Goal: Information Seeking & Learning: Learn about a topic

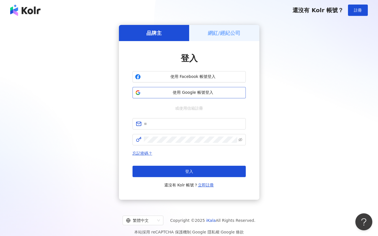
click at [188, 89] on button "使用 Google 帳號登入" at bounding box center [189, 92] width 113 height 11
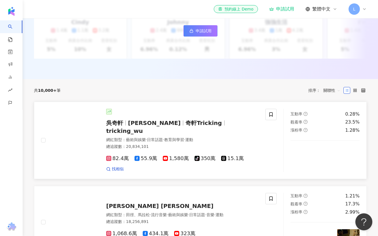
scroll to position [148, 0]
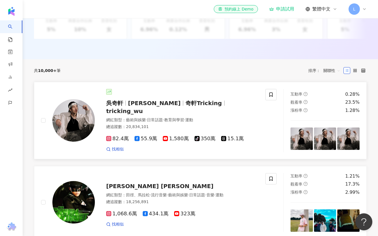
click at [148, 104] on span "Wu Hsuan" at bounding box center [154, 103] width 53 height 7
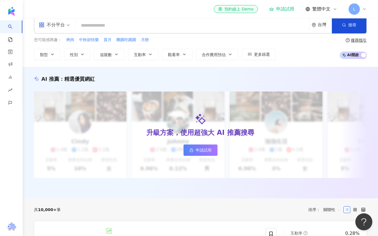
scroll to position [0, 0]
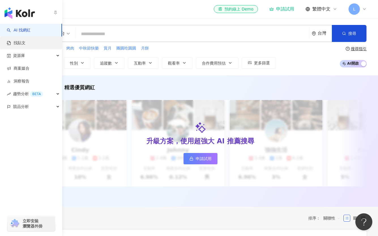
click at [25, 42] on link "找貼文" at bounding box center [16, 43] width 19 height 6
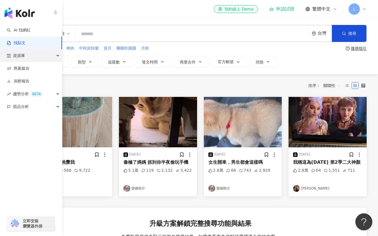
click at [24, 57] on span "資源庫" at bounding box center [19, 55] width 12 height 13
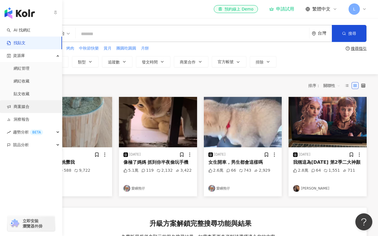
click at [27, 106] on link "商案媒合" at bounding box center [18, 107] width 23 height 6
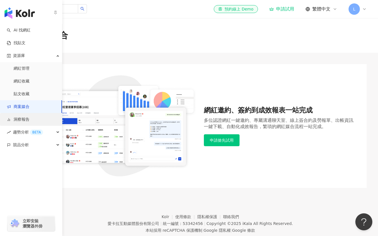
click at [24, 120] on link "洞察報告" at bounding box center [18, 120] width 23 height 6
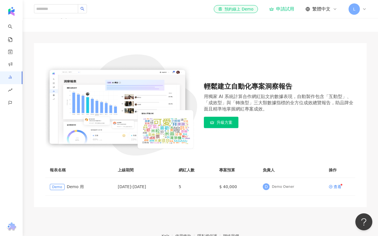
scroll to position [21, 0]
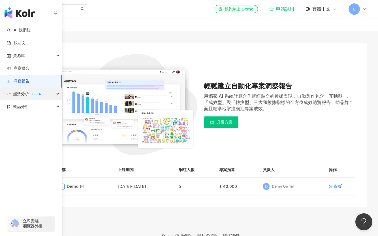
click at [13, 93] on span "趨勢分析 BETA" at bounding box center [28, 94] width 30 height 13
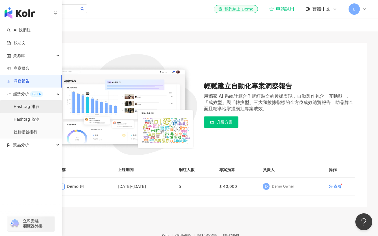
click at [28, 110] on link "Hashtag 排行" at bounding box center [27, 107] width 26 height 6
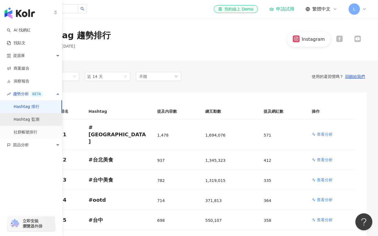
click at [29, 121] on link "Hashtag 監測" at bounding box center [27, 120] width 26 height 6
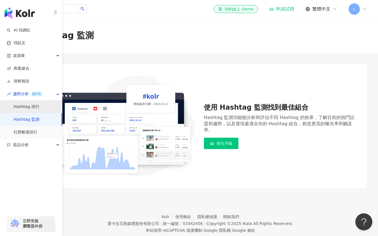
click at [29, 110] on link "Hashtag 排行" at bounding box center [27, 107] width 26 height 6
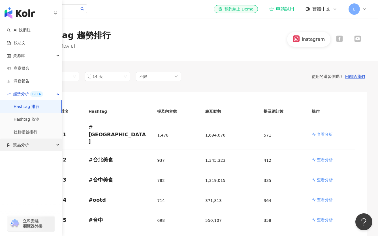
click at [29, 146] on span "競品分析" at bounding box center [21, 144] width 16 height 13
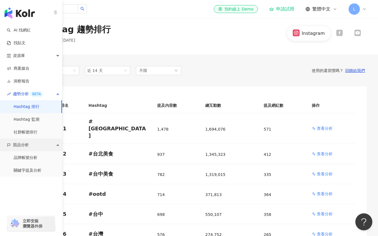
scroll to position [7, 0]
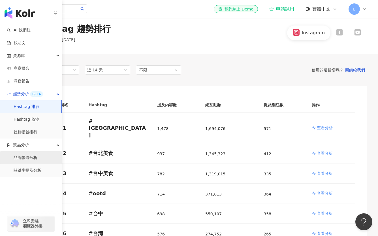
click at [27, 160] on link "品牌帳號分析" at bounding box center [26, 158] width 24 height 6
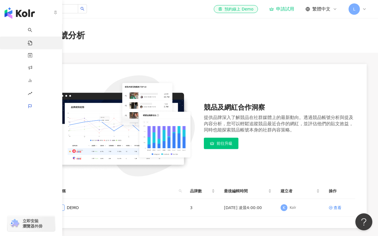
click at [28, 42] on link "找貼文" at bounding box center [33, 45] width 11 height 17
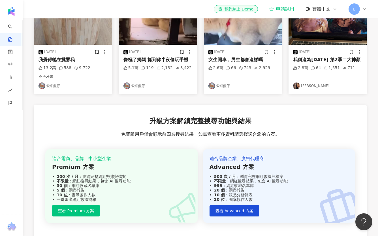
scroll to position [144, 0]
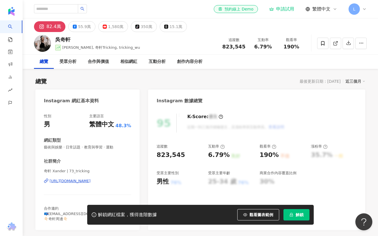
click at [273, 217] on span "觀看圖表範例" at bounding box center [262, 214] width 24 height 5
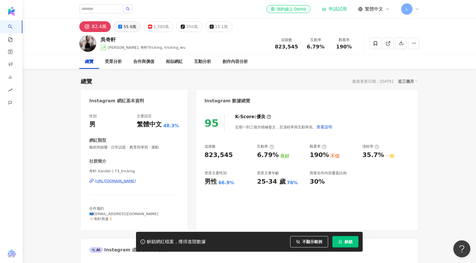
click at [126, 25] on div "55.9萬" at bounding box center [129, 27] width 13 height 8
click at [157, 25] on div "1,580萬" at bounding box center [161, 27] width 15 height 8
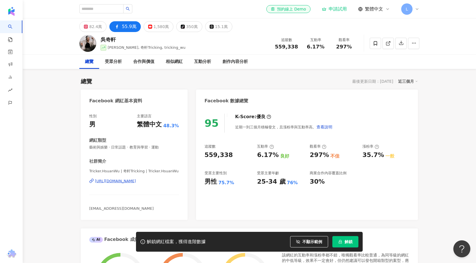
click at [186, 29] on div "350萬" at bounding box center [192, 27] width 12 height 8
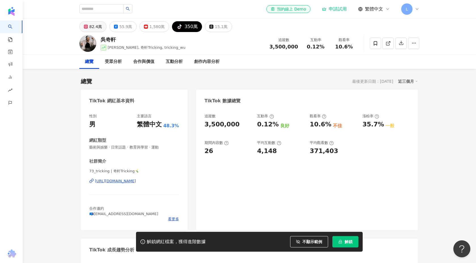
click at [93, 25] on div "82.4萬" at bounding box center [95, 27] width 13 height 8
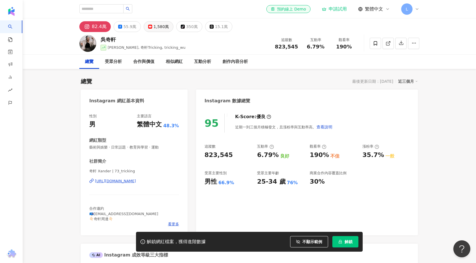
click at [154, 27] on div "1,580萬" at bounding box center [161, 27] width 15 height 8
click at [188, 26] on div "350萬" at bounding box center [192, 27] width 12 height 8
